Goal: Communication & Community: Connect with others

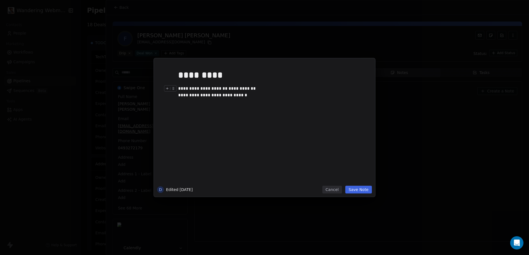
click at [337, 191] on button "Cancel" at bounding box center [332, 190] width 20 height 8
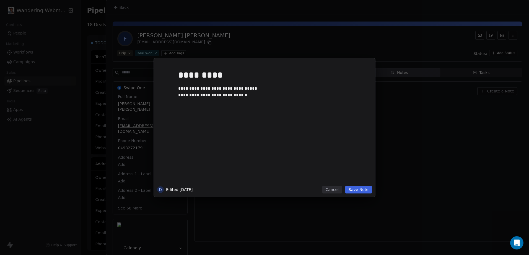
click at [59, 39] on div "**********" at bounding box center [264, 127] width 529 height 255
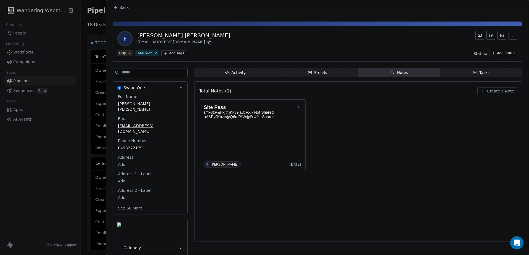
click at [120, 6] on span "Back" at bounding box center [123, 8] width 9 height 6
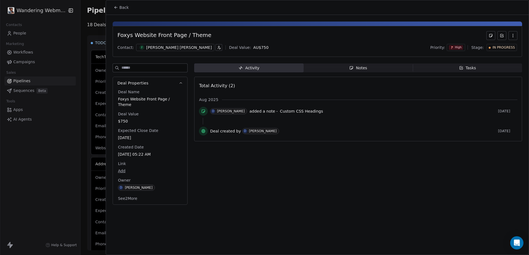
click at [81, 41] on div at bounding box center [264, 127] width 529 height 255
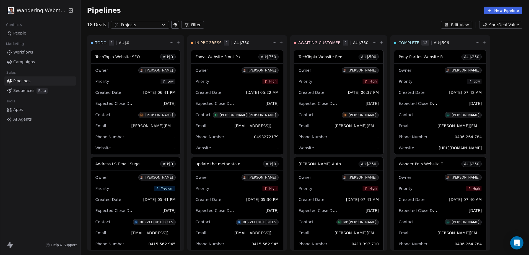
click at [314, 114] on div "Contact M [PERSON_NAME]" at bounding box center [338, 114] width 80 height 9
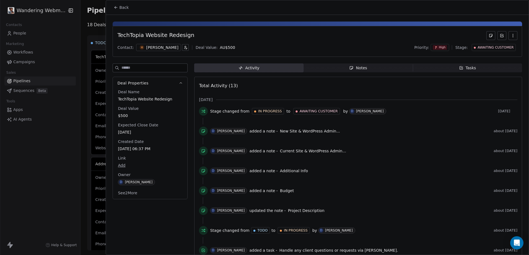
click at [343, 68] on span "Notes Notes" at bounding box center [357, 68] width 109 height 9
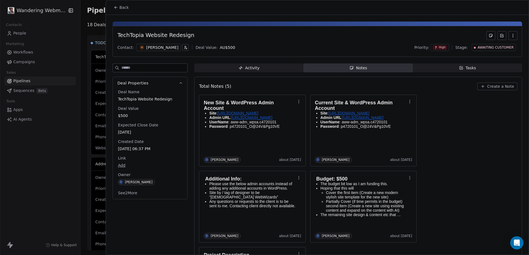
click at [166, 47] on div "[PERSON_NAME]" at bounding box center [162, 48] width 32 height 6
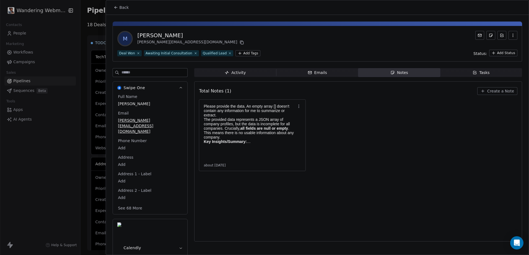
click at [310, 73] on icon "button" at bounding box center [309, 72] width 4 height 4
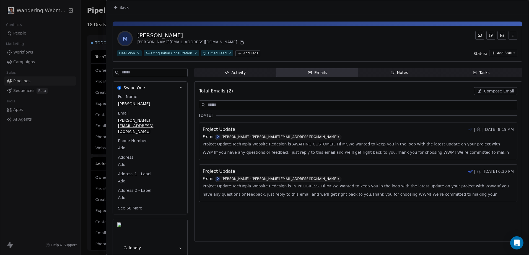
click at [494, 93] on span "Compose Email" at bounding box center [499, 91] width 30 height 6
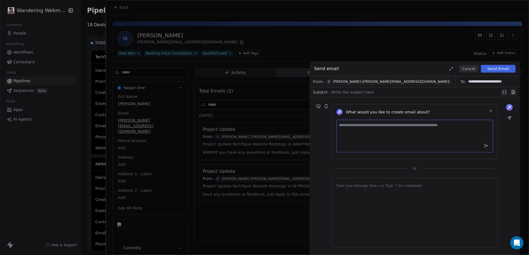
click at [338, 133] on textarea at bounding box center [414, 136] width 156 height 33
type textarea "**********"
click at [472, 72] on button "Cancel" at bounding box center [469, 69] width 20 height 8
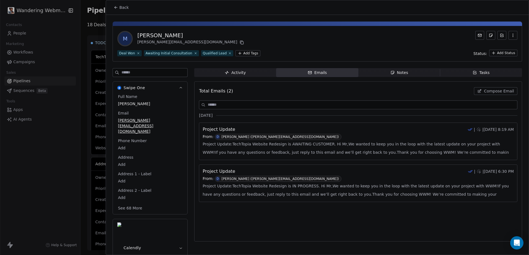
click at [114, 7] on icon at bounding box center [116, 7] width 4 height 4
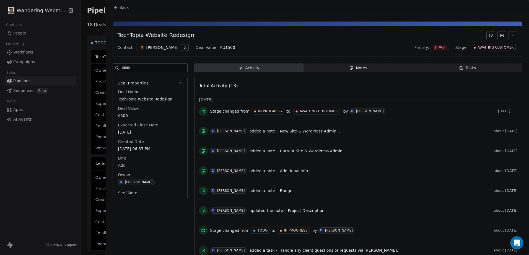
click at [126, 9] on span "Back" at bounding box center [123, 8] width 9 height 6
